Goal: Check status: Check status

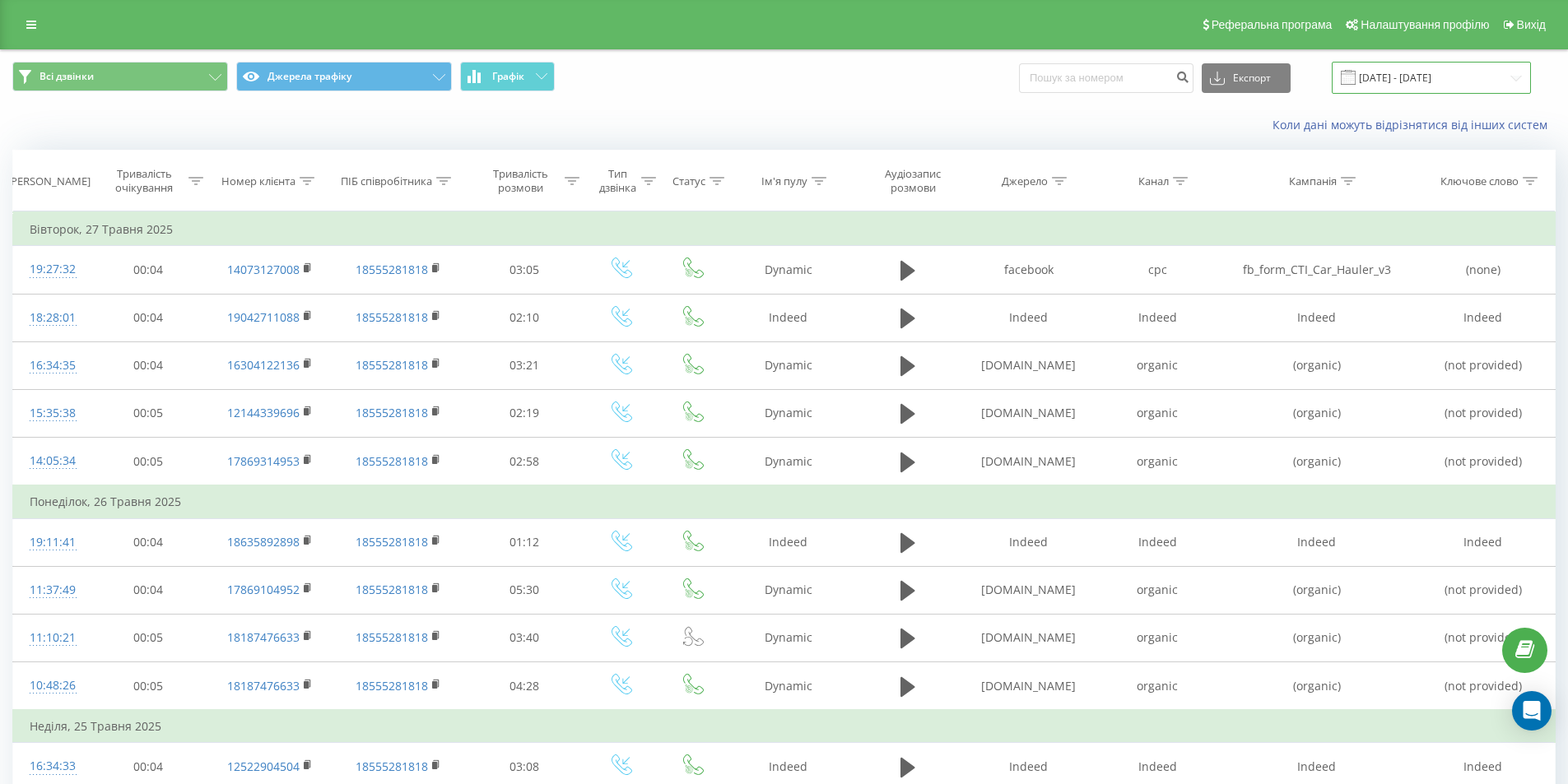
click at [1427, 83] on input "[DATE] - [DATE]" at bounding box center [1431, 78] width 199 height 32
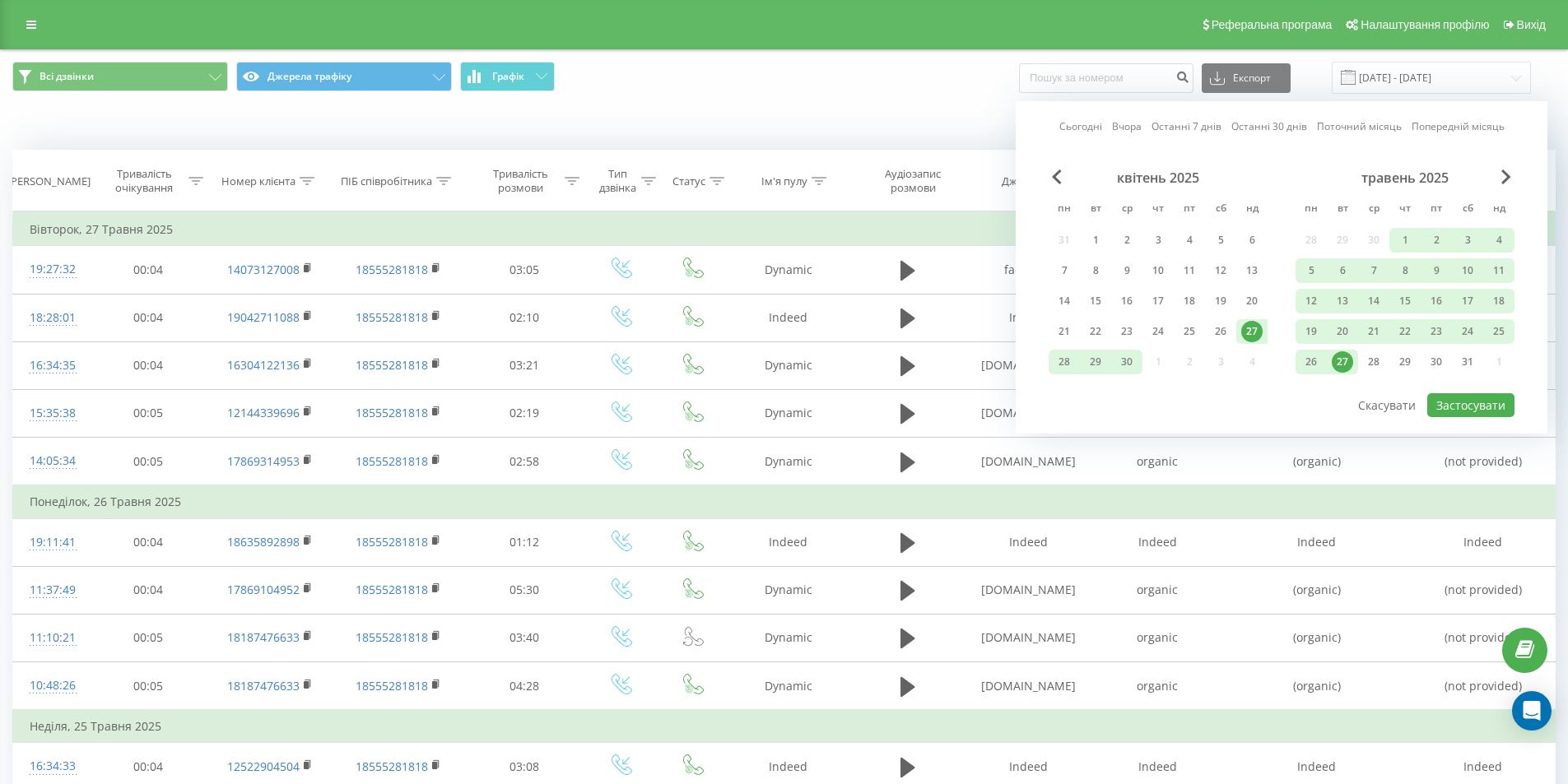
click at [1180, 128] on link "Останні 7 днів" at bounding box center [1187, 126] width 70 height 16
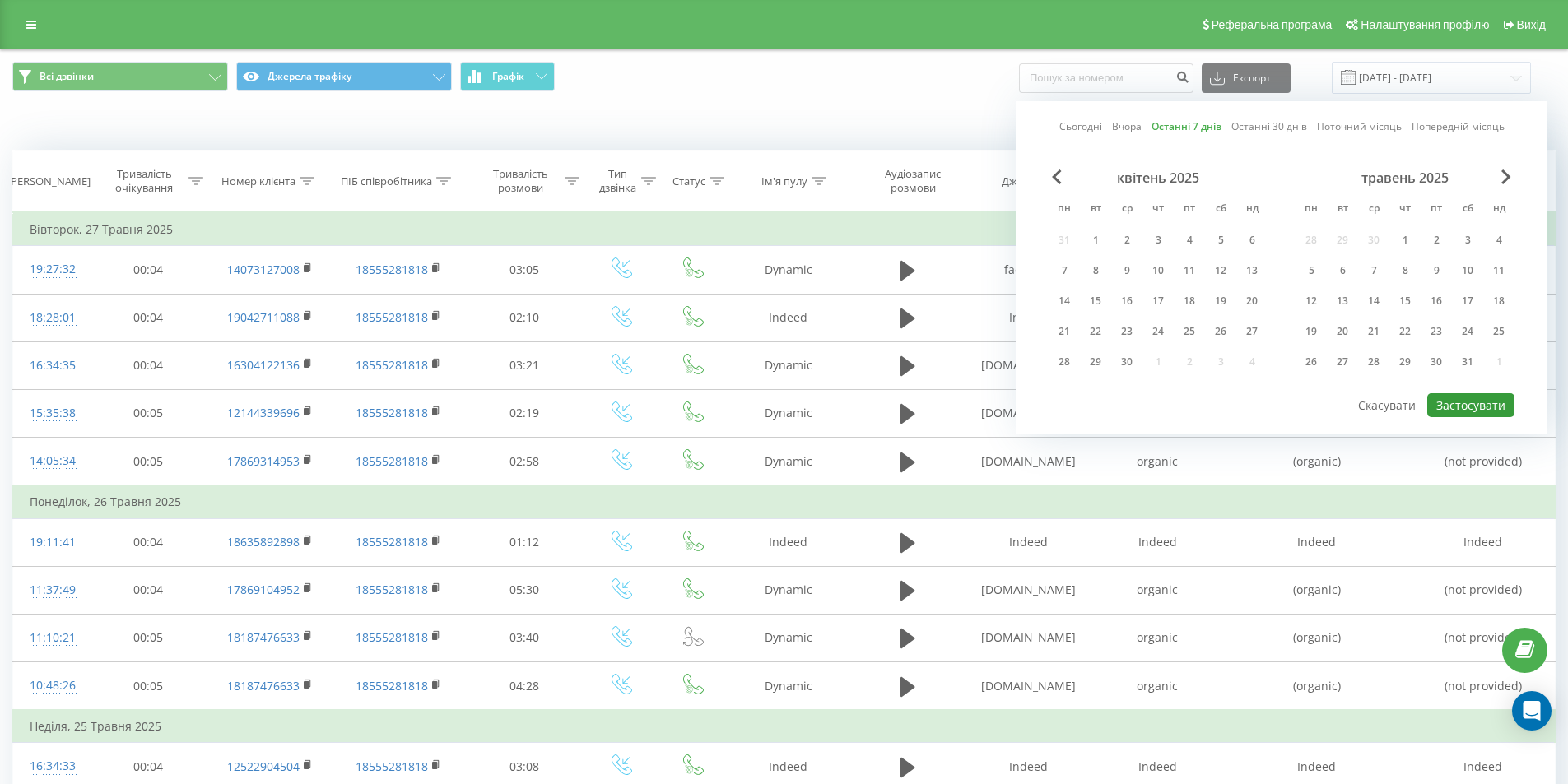
click at [1456, 395] on button "Застосувати" at bounding box center [1471, 405] width 87 height 24
type input "[DATE] - [DATE]"
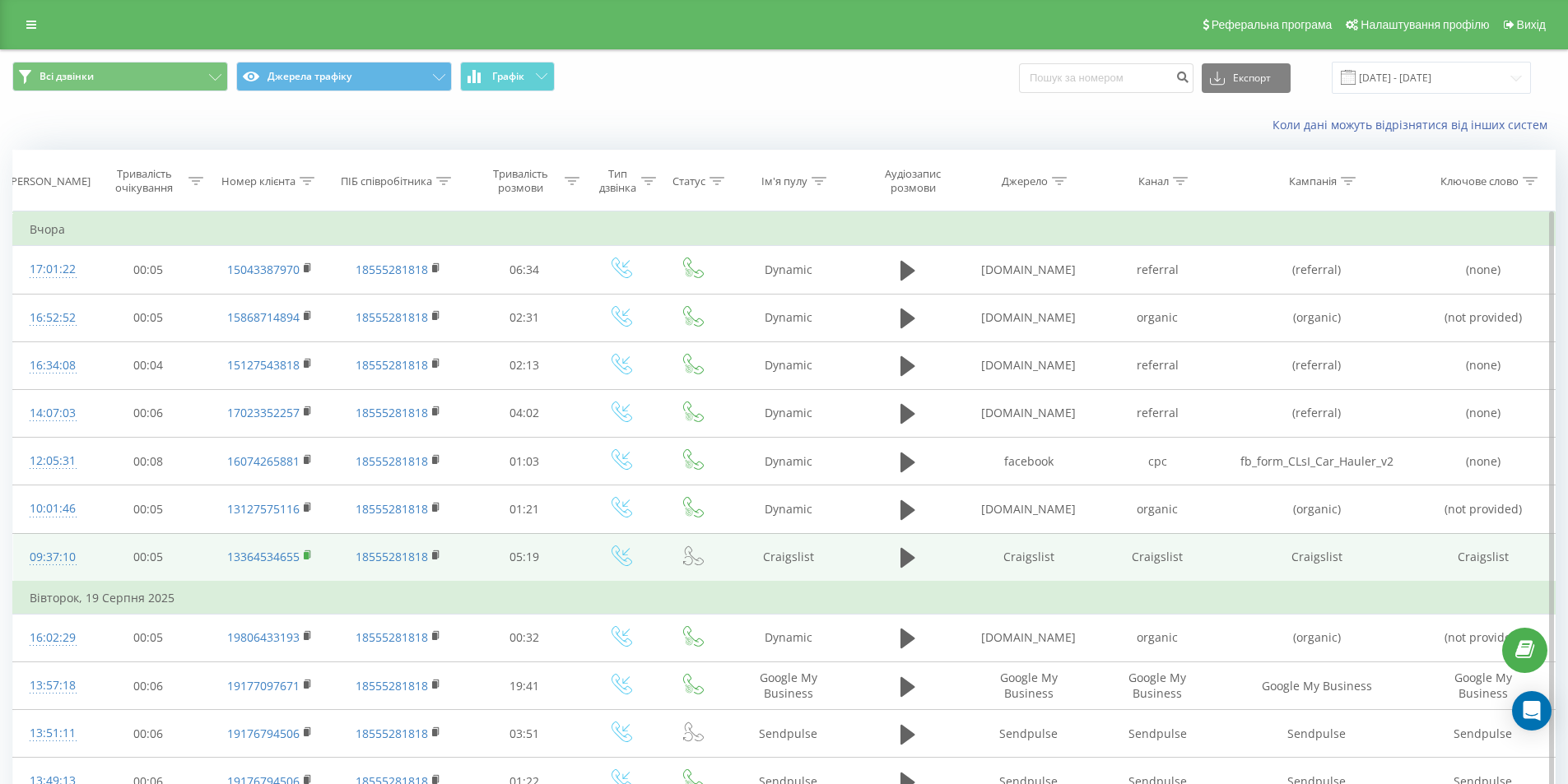
click at [309, 556] on icon at bounding box center [307, 553] width 6 height 8
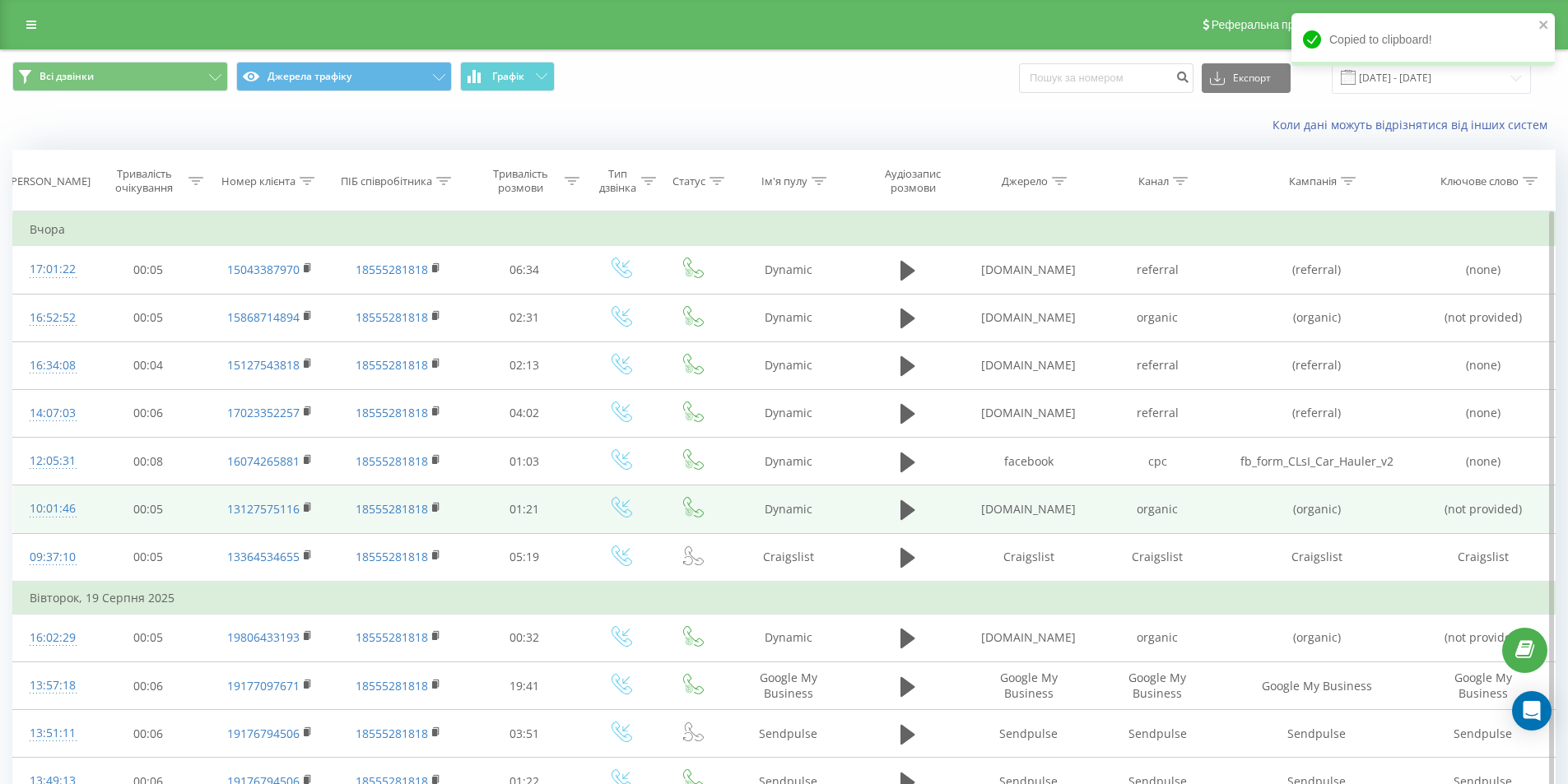
click at [301, 507] on td "13127575116" at bounding box center [270, 509] width 124 height 48
click at [304, 505] on rect at bounding box center [306, 507] width 5 height 8
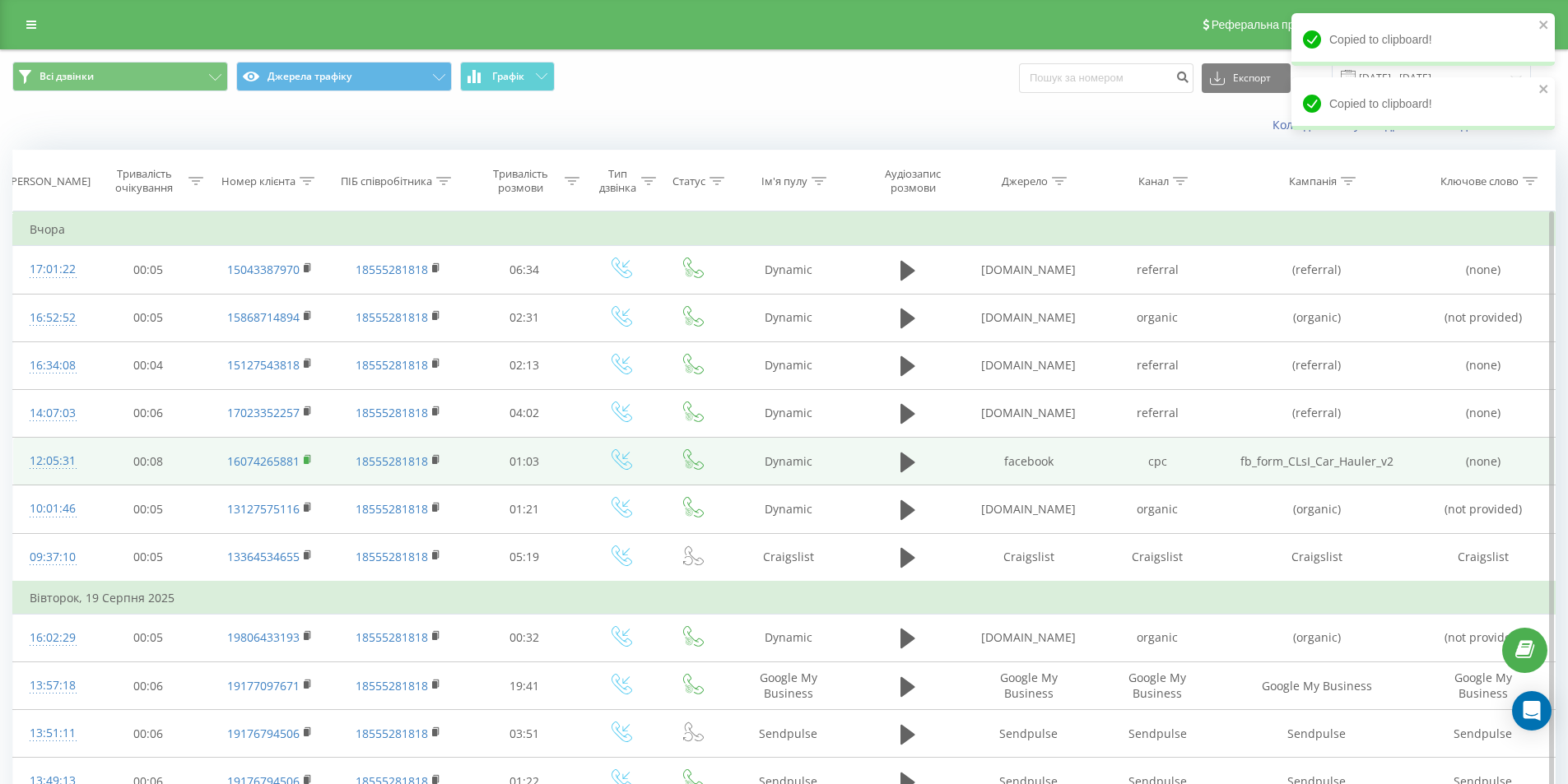
click at [306, 460] on rect at bounding box center [306, 460] width 5 height 8
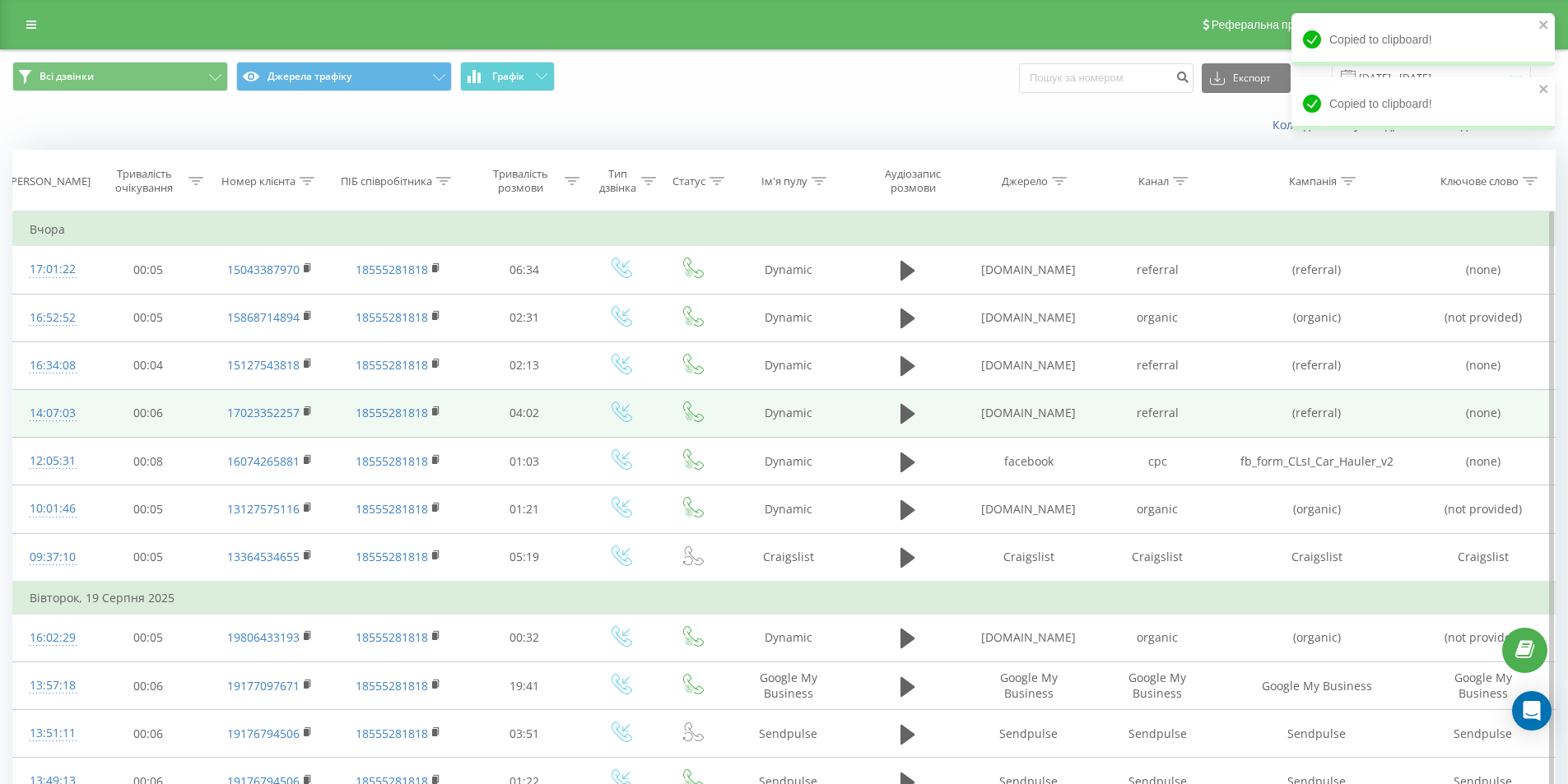
click at [301, 415] on td "17023352257" at bounding box center [270, 413] width 124 height 48
drag, startPoint x: 1040, startPoint y: 421, endPoint x: 959, endPoint y: 403, distance: 83.0
click at [959, 403] on tr "14:07:03 00:06 17023352257 18555281818 04:02 Dynamic [DOMAIN_NAME] referral (re…" at bounding box center [784, 413] width 1542 height 48
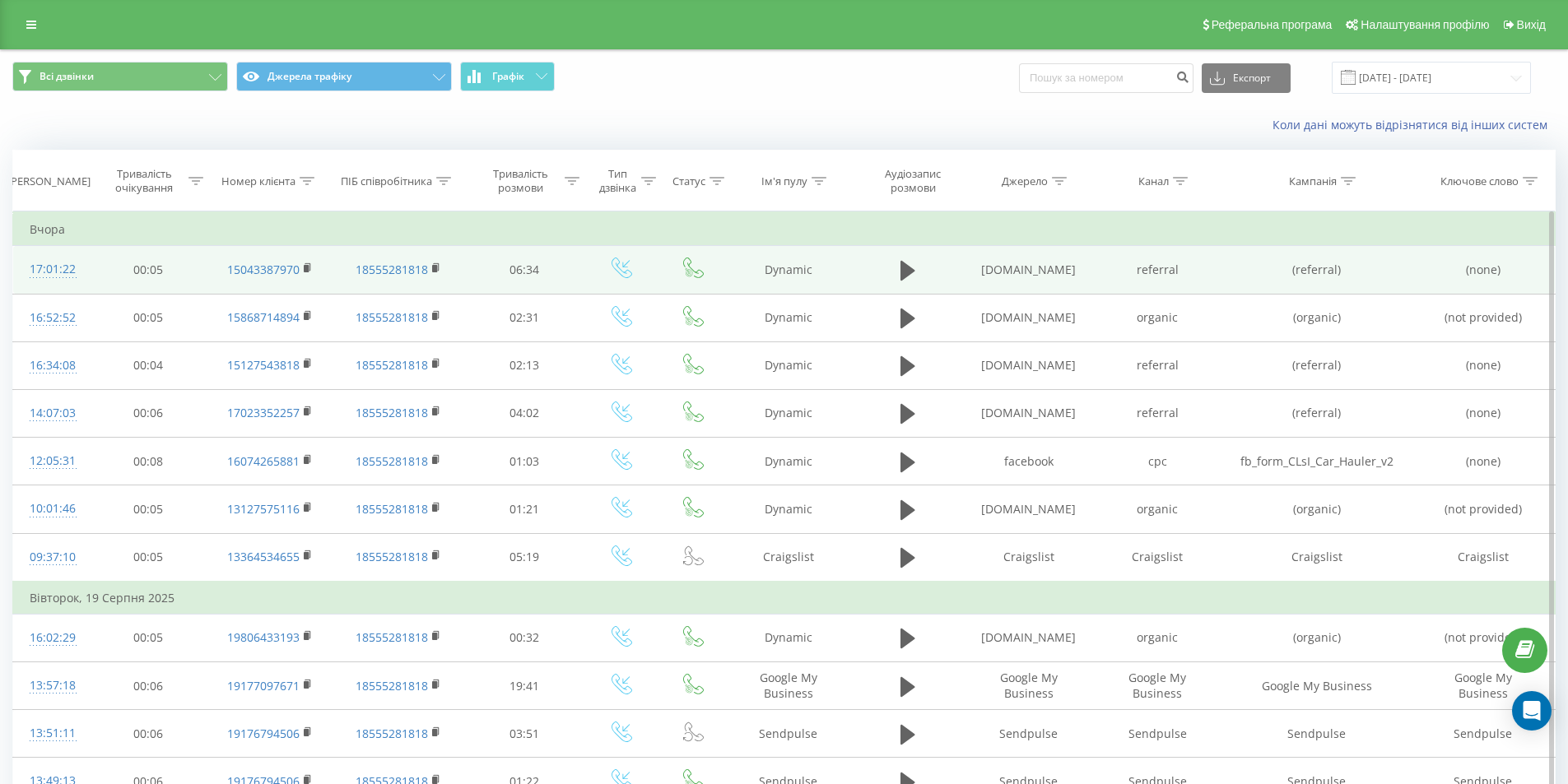
drag, startPoint x: 311, startPoint y: 415, endPoint x: 988, endPoint y: 272, distance: 691.9
click at [313, 413] on td "17023352257" at bounding box center [270, 413] width 124 height 48
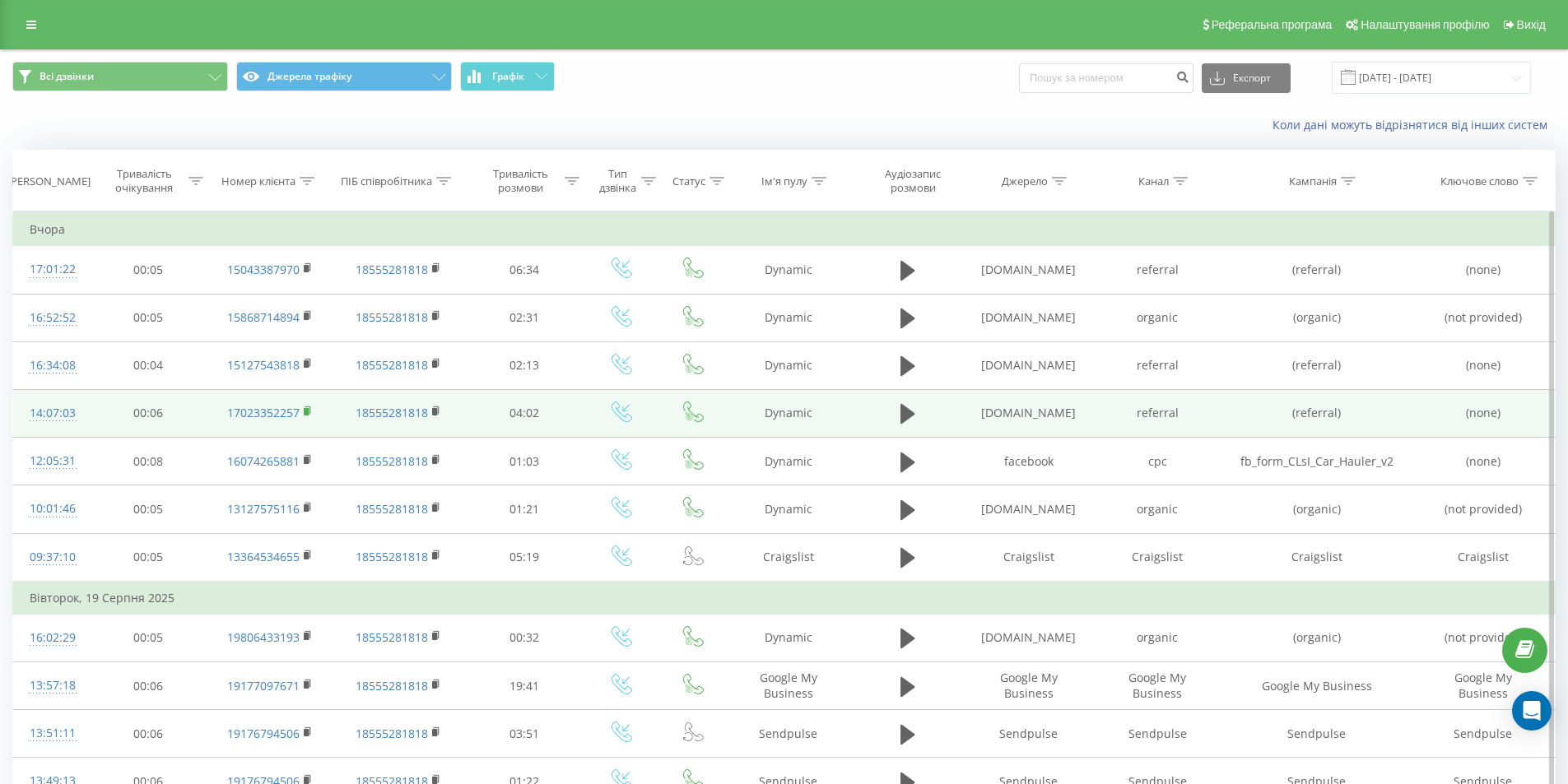
click at [307, 411] on rect at bounding box center [306, 411] width 5 height 8
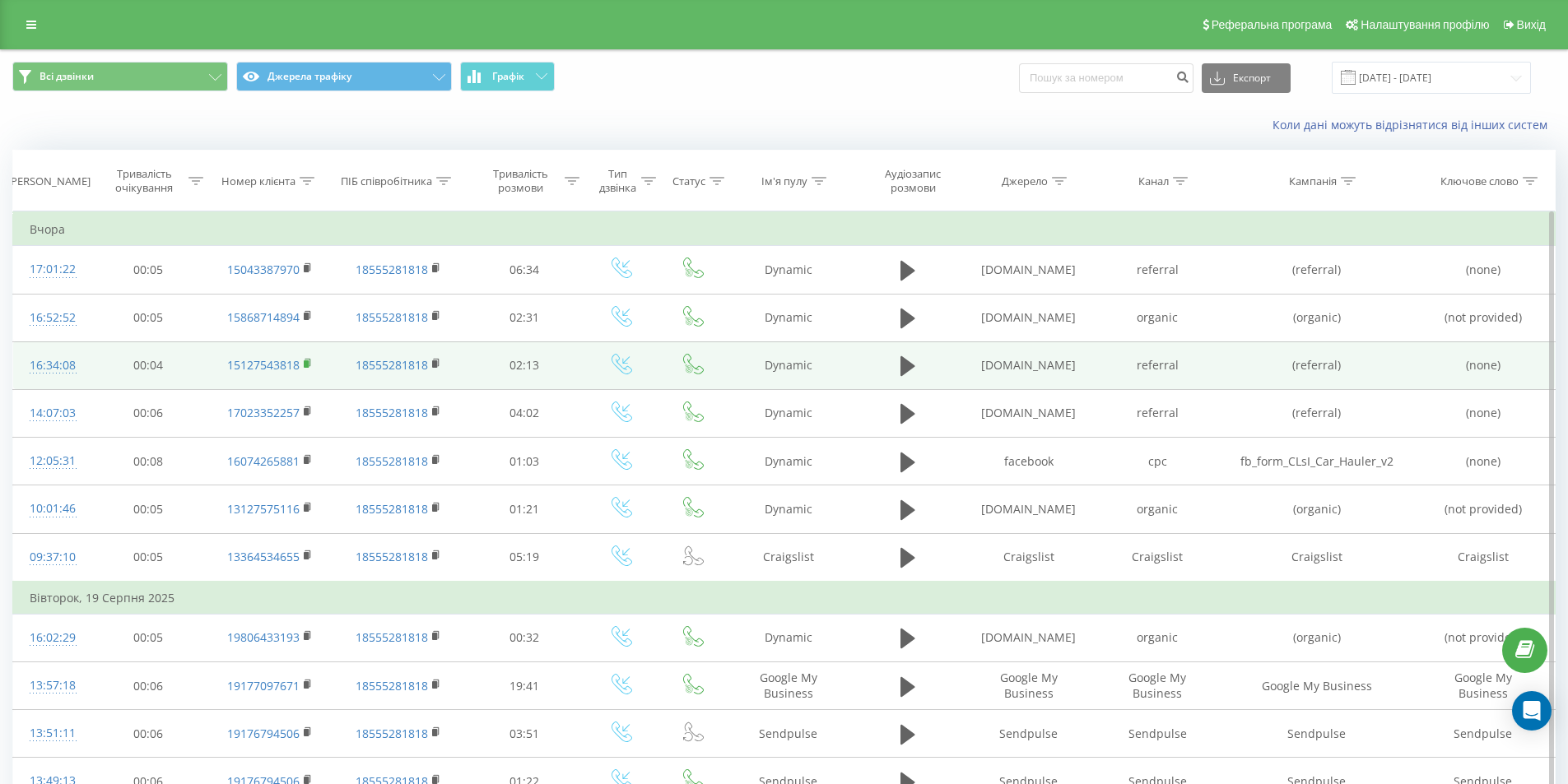
click at [306, 363] on rect at bounding box center [306, 364] width 5 height 8
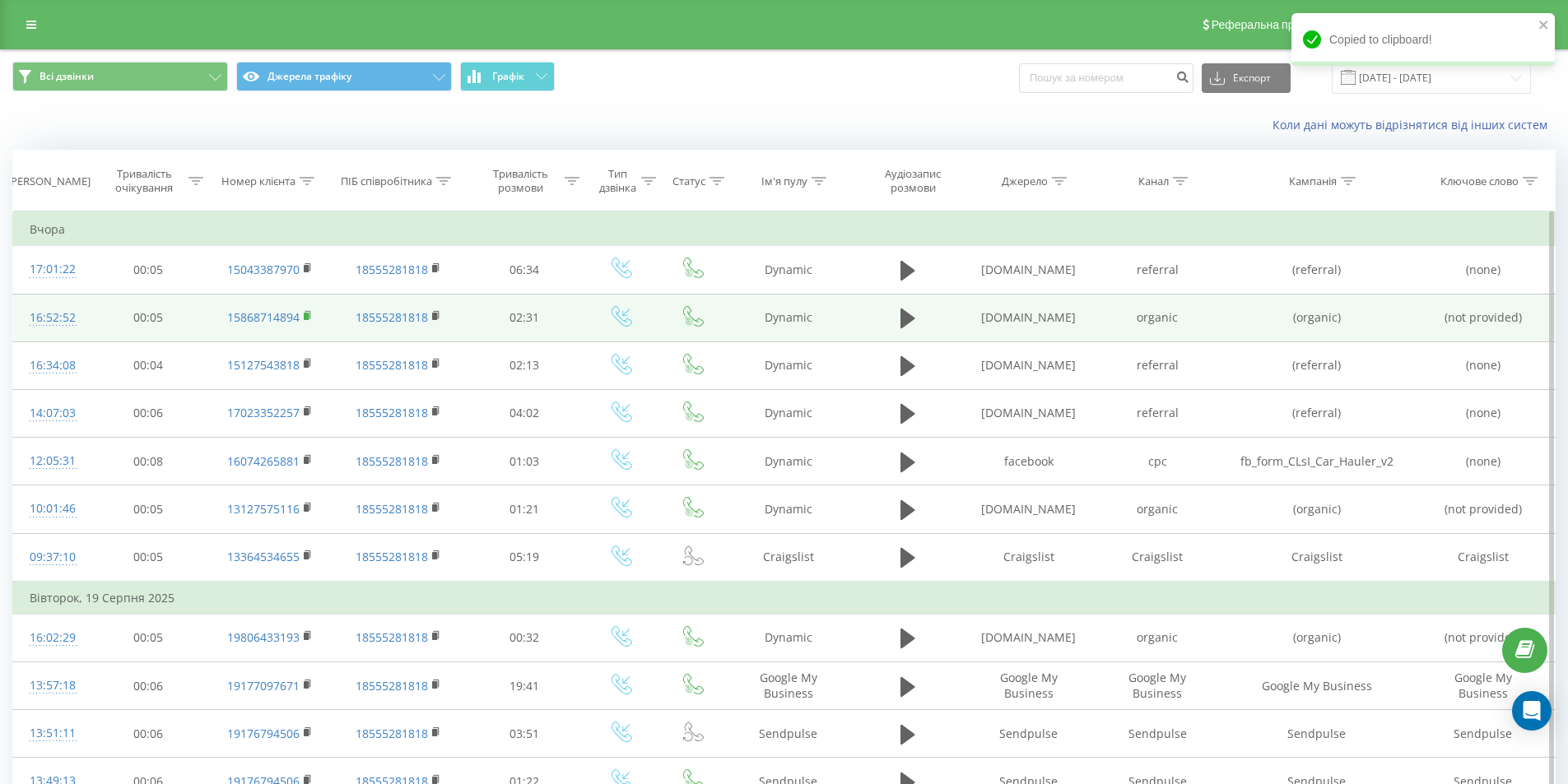
click at [307, 316] on rect at bounding box center [306, 316] width 5 height 8
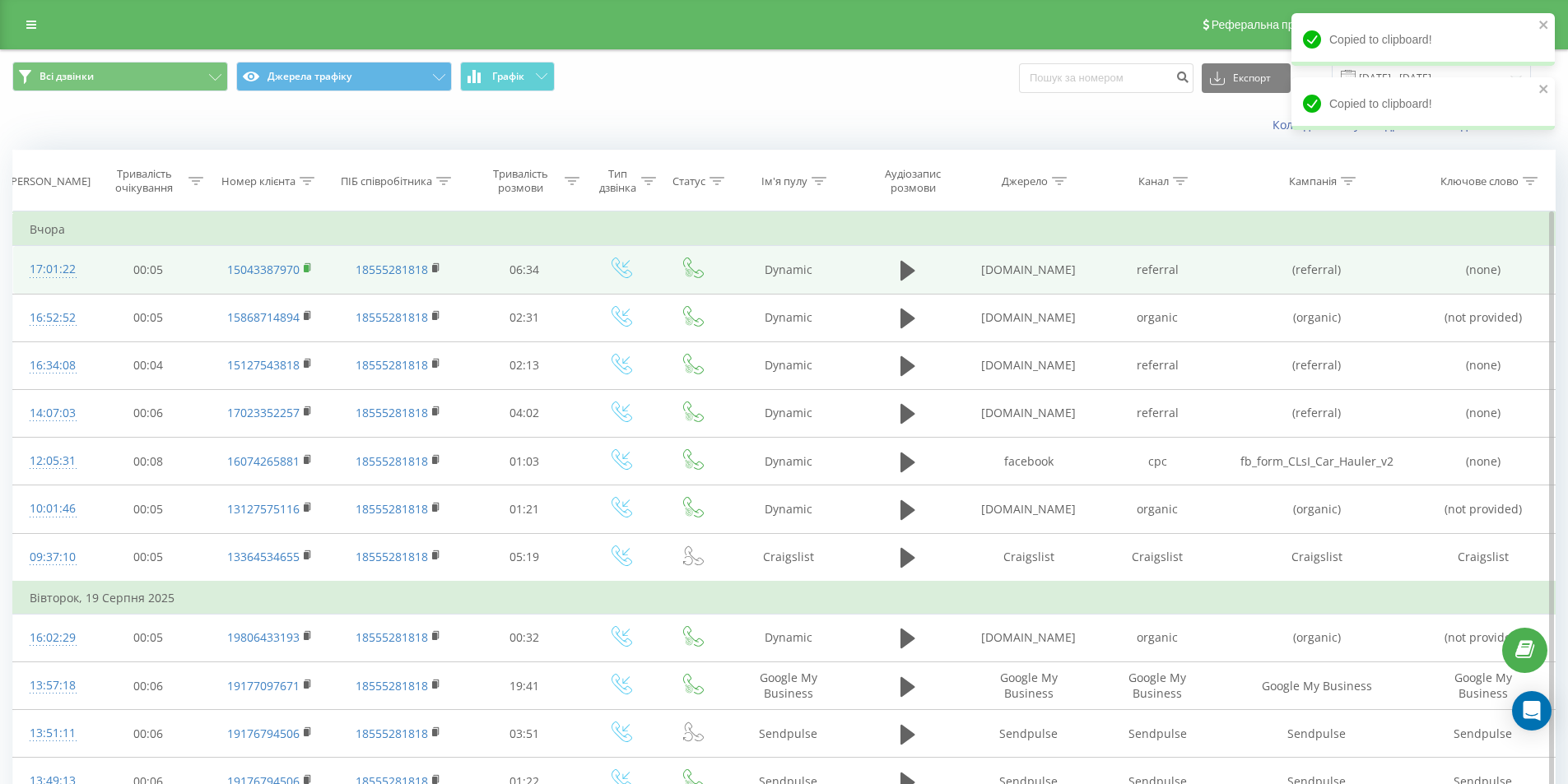
click at [304, 267] on rect at bounding box center [306, 268] width 5 height 8
